Goal: Download file/media

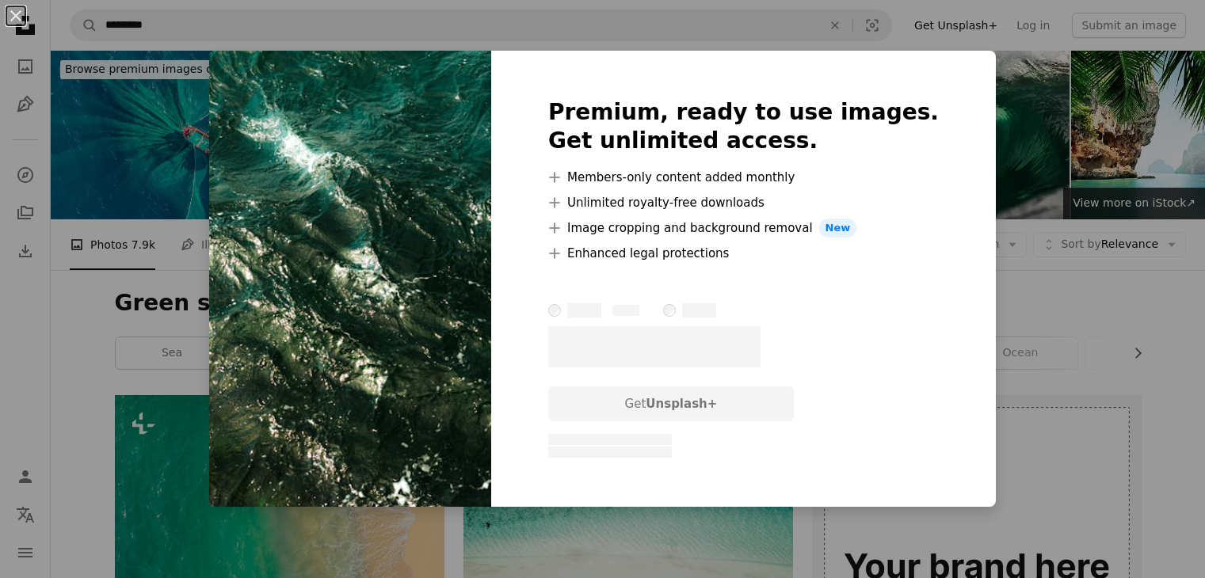
scroll to position [5465, 0]
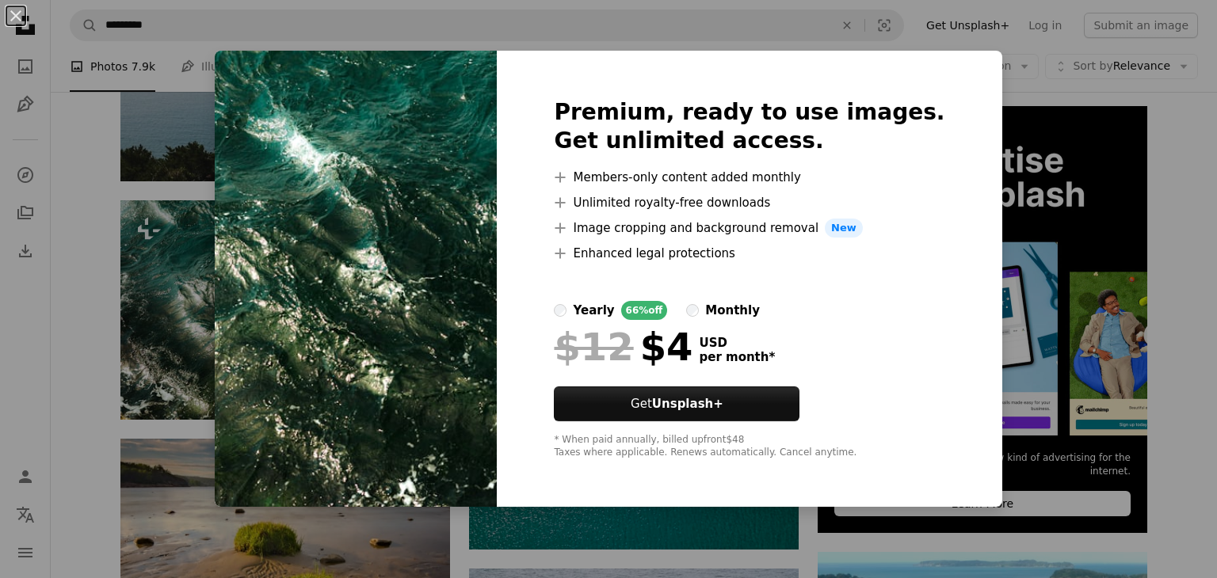
click at [1003, 158] on div "An X shape Premium, ready to use images. Get unlimited access. A plus sign Memb…" at bounding box center [608, 289] width 1217 height 578
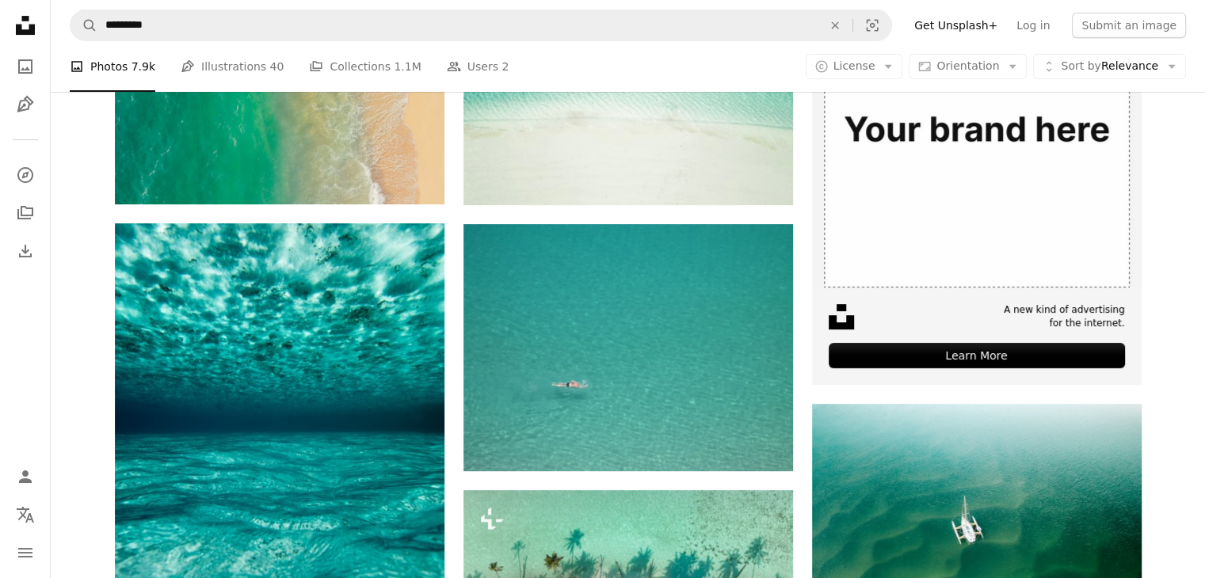
scroll to position [621, 0]
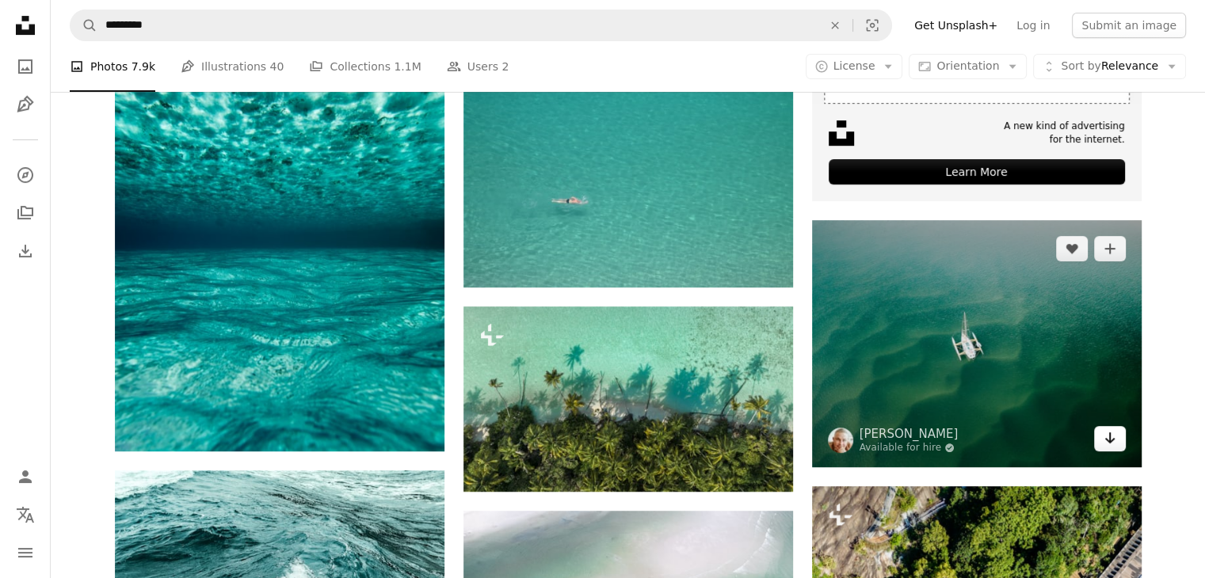
click at [1100, 442] on link "Arrow pointing down" at bounding box center [1110, 438] width 32 height 25
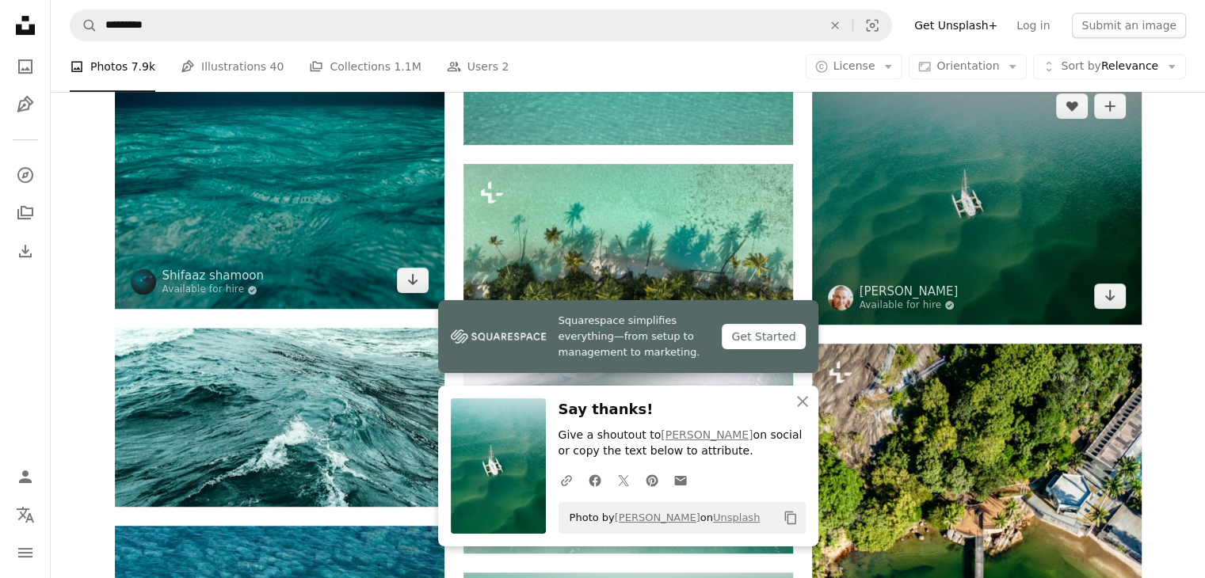
scroll to position [542, 0]
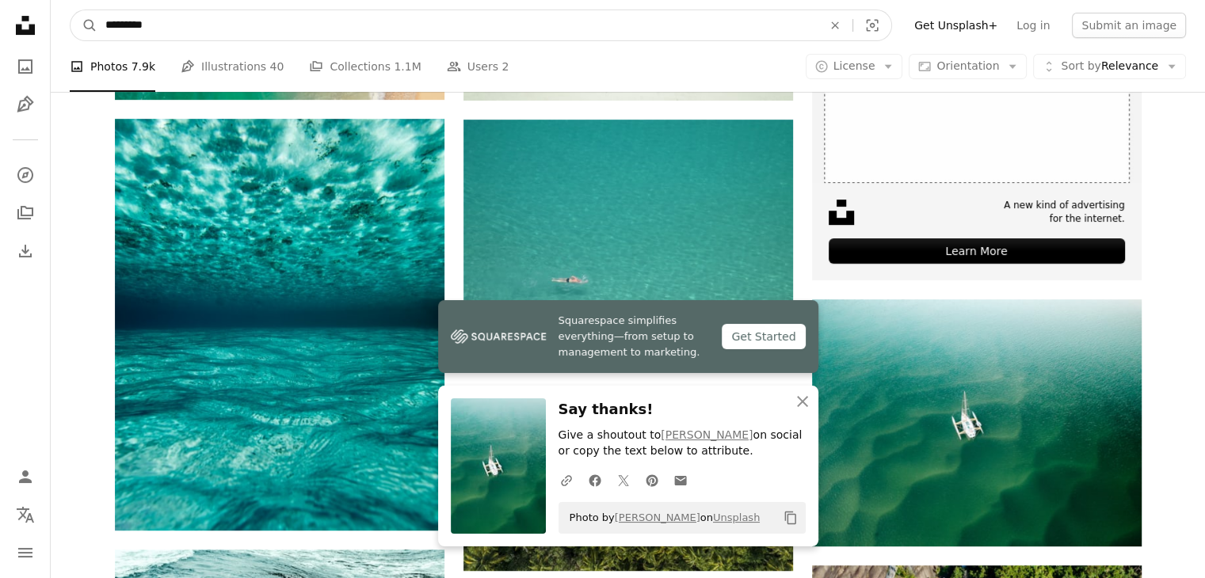
click at [206, 20] on input "*********" at bounding box center [457, 25] width 720 height 30
type input "**********"
click button "A magnifying glass" at bounding box center [83, 25] width 27 height 30
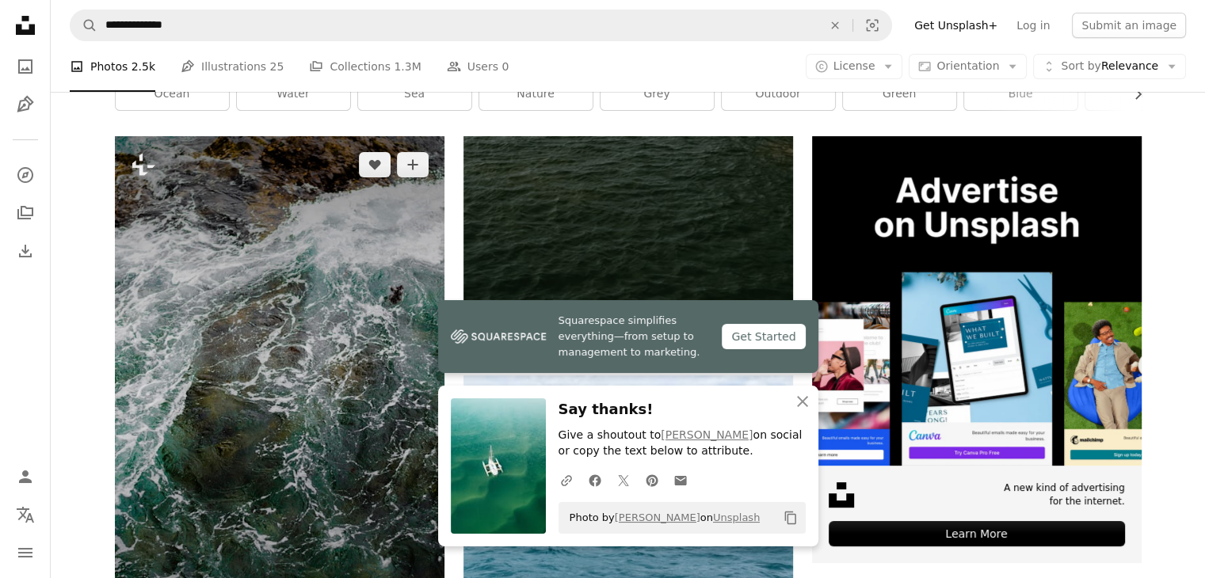
scroll to position [238, 0]
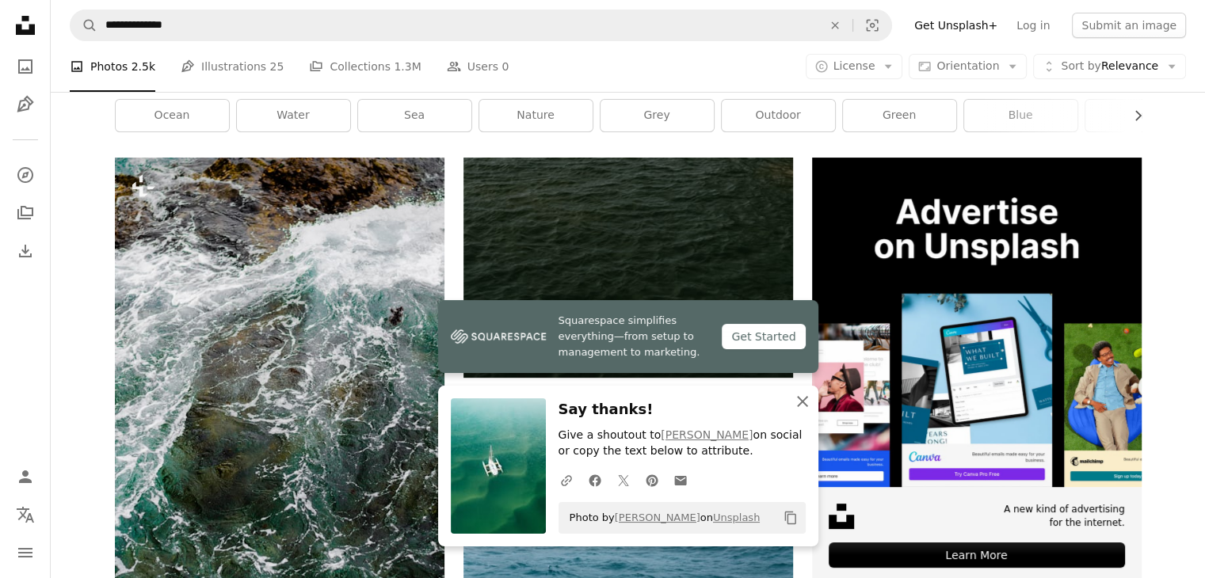
click at [799, 397] on icon "An X shape" at bounding box center [802, 401] width 19 height 19
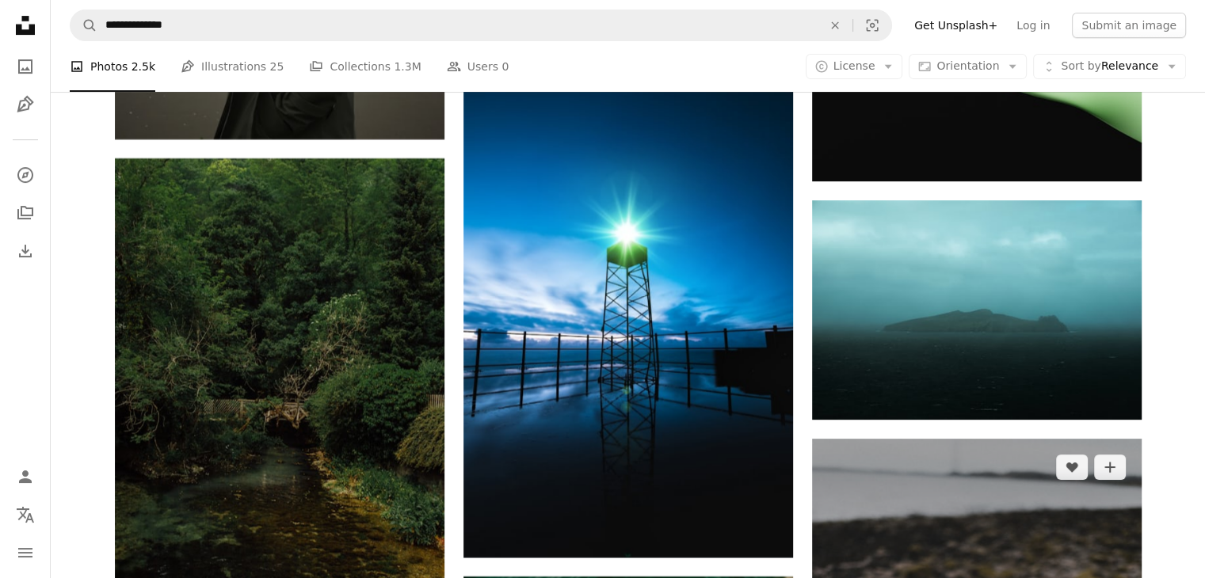
scroll to position [6574, 0]
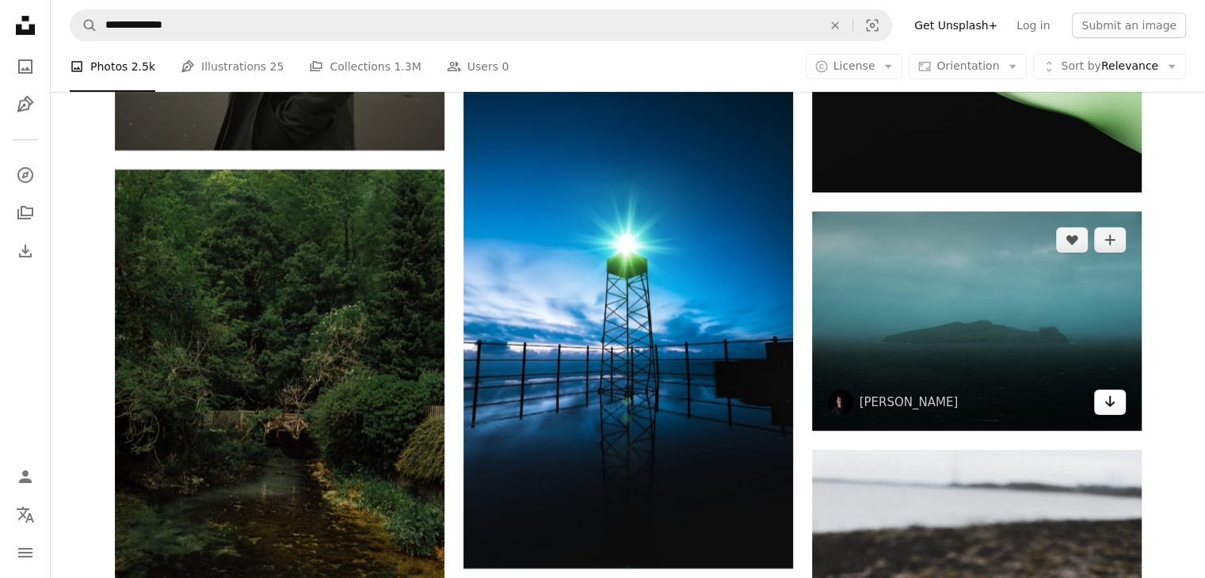
click at [1105, 406] on icon "Arrow pointing down" at bounding box center [1109, 401] width 13 height 19
